Goal: Task Accomplishment & Management: Manage account settings

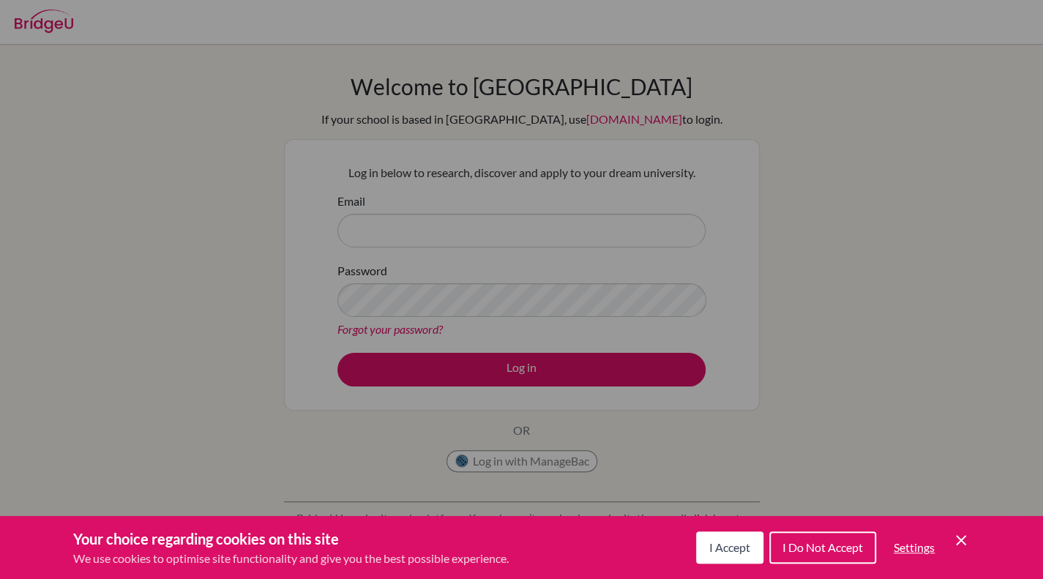
click at [743, 545] on span "I Accept" at bounding box center [729, 547] width 41 height 14
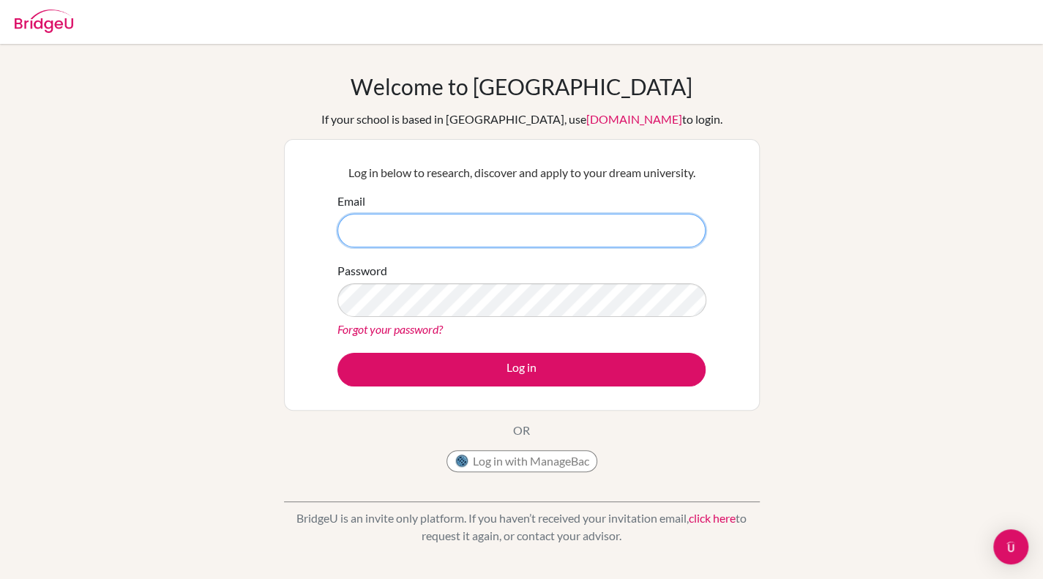
click at [644, 239] on input "Email" at bounding box center [521, 231] width 368 height 34
type input "[EMAIL_ADDRESS][DOMAIN_NAME]"
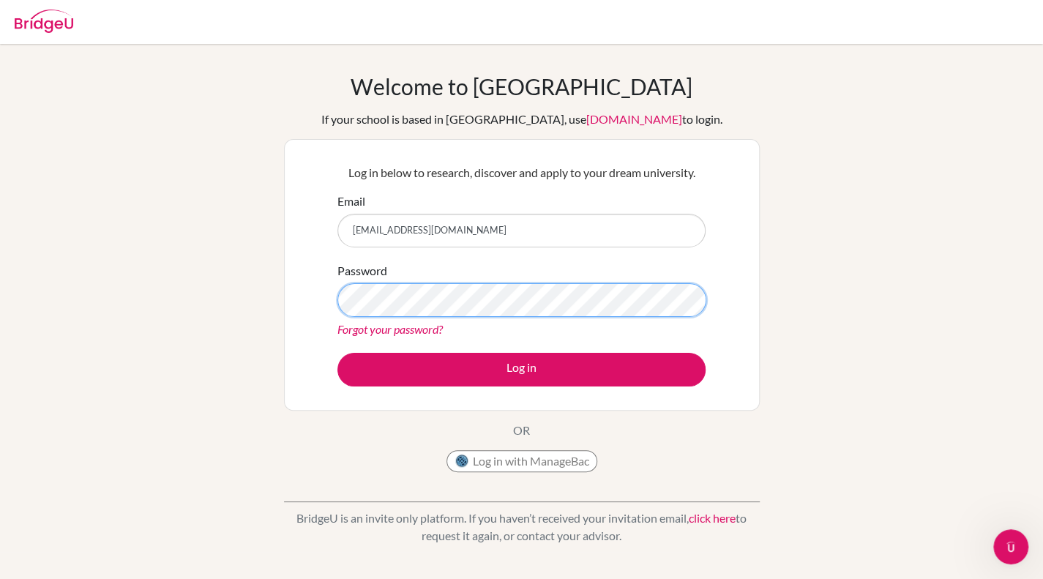
click at [337, 353] on button "Log in" at bounding box center [521, 370] width 368 height 34
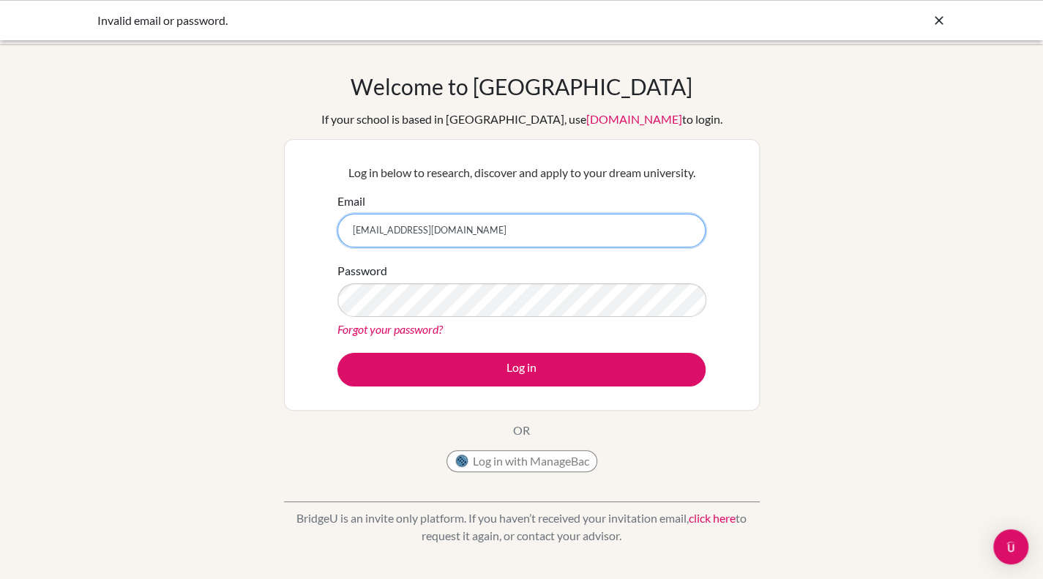
drag, startPoint x: 448, startPoint y: 223, endPoint x: 268, endPoint y: 235, distance: 180.5
click at [268, 235] on div "Welcome to BridgeU If your school is based in China, use app.bridge-u.com.cn to…" at bounding box center [521, 312] width 1043 height 479
type input "ghea.6836@pristineschool.com"
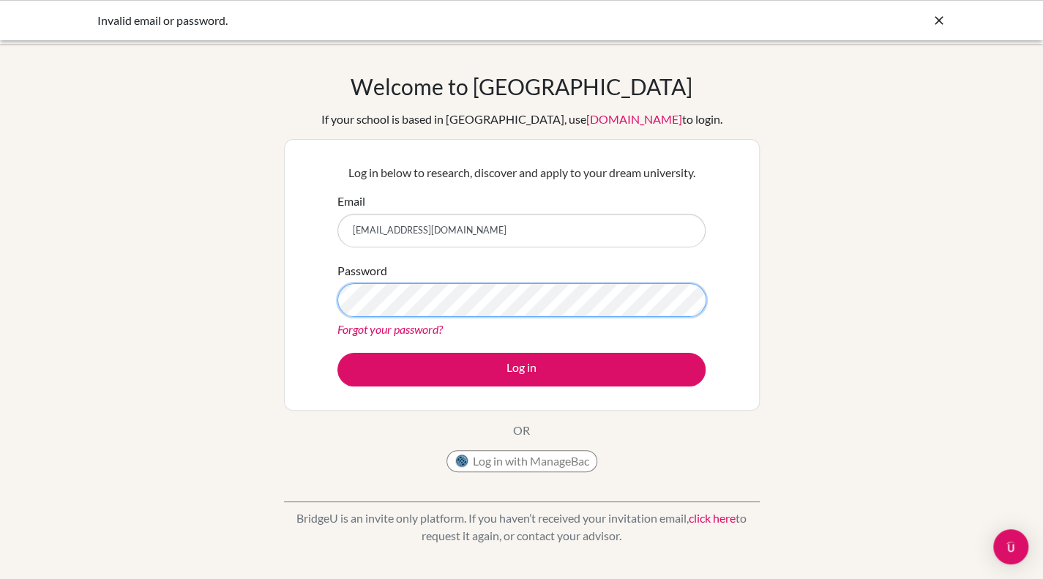
click at [337, 353] on button "Log in" at bounding box center [521, 370] width 368 height 34
